Goal: Navigation & Orientation: Go to known website

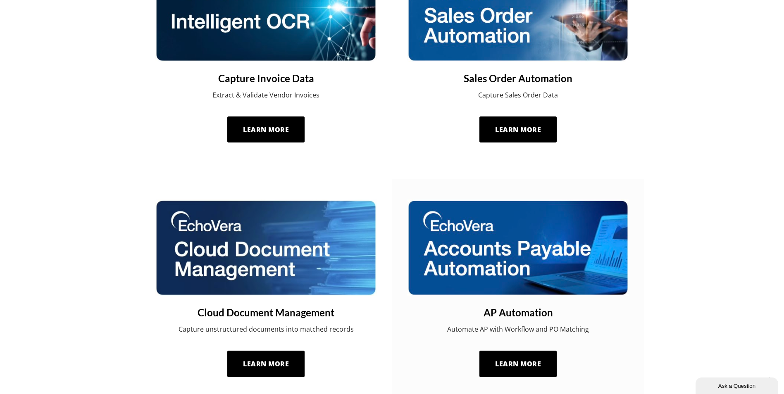
scroll to position [455, 0]
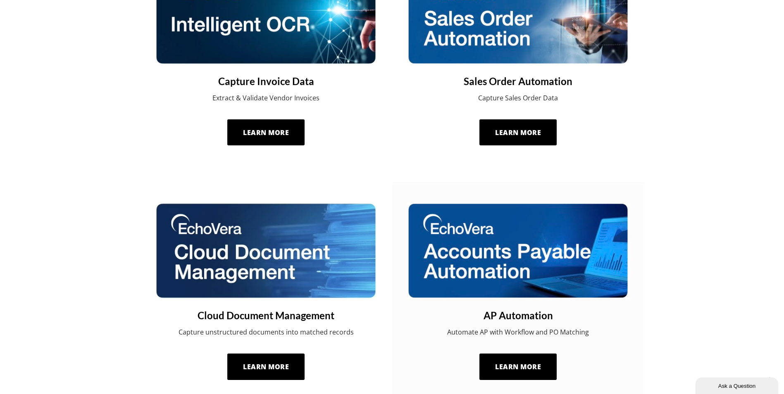
click at [519, 286] on img at bounding box center [518, 251] width 222 height 97
